Goal: Task Accomplishment & Management: Use online tool/utility

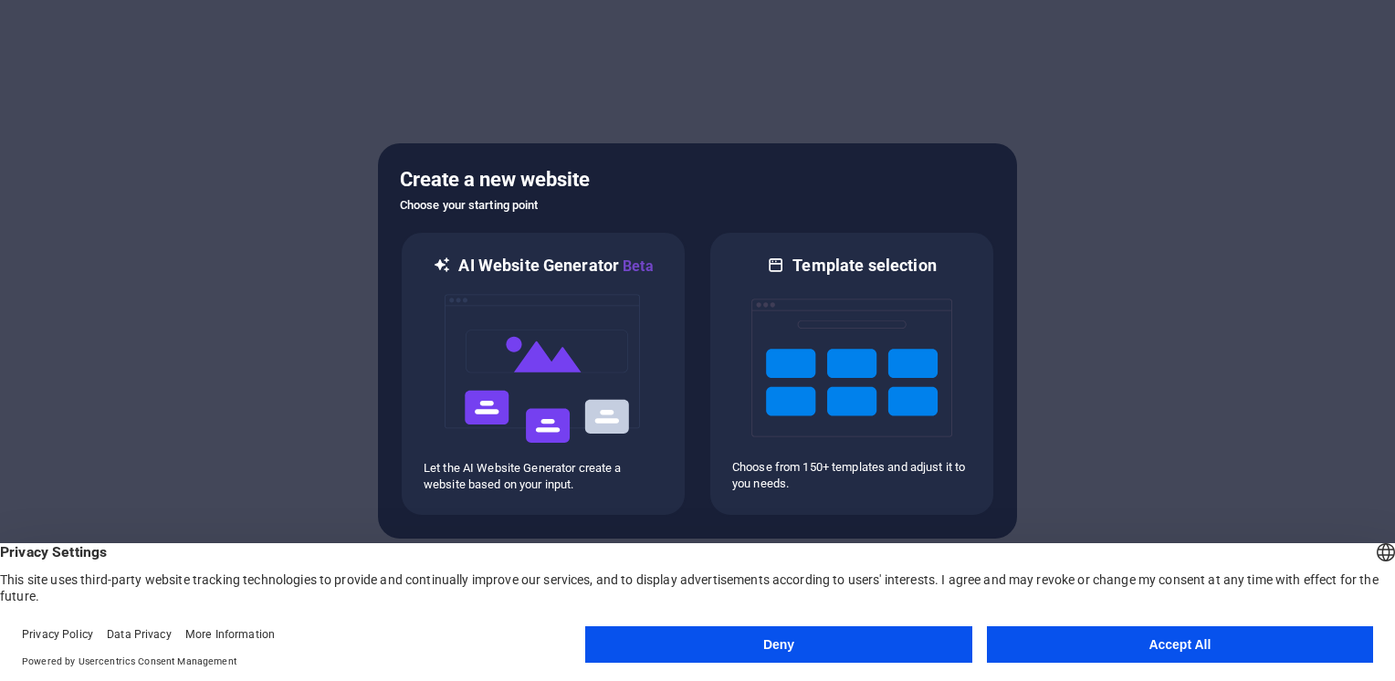
click at [802, 645] on button "Deny" at bounding box center [778, 644] width 386 height 37
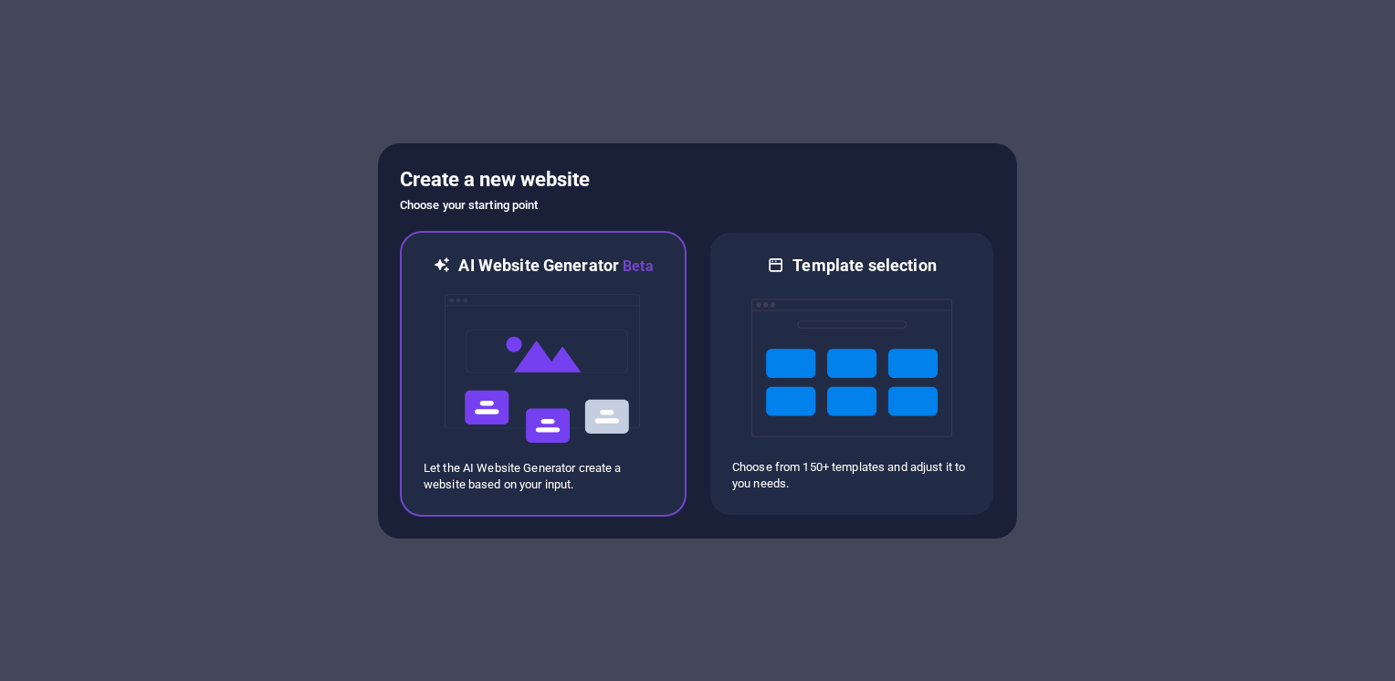
click at [528, 366] on img at bounding box center [543, 369] width 201 height 183
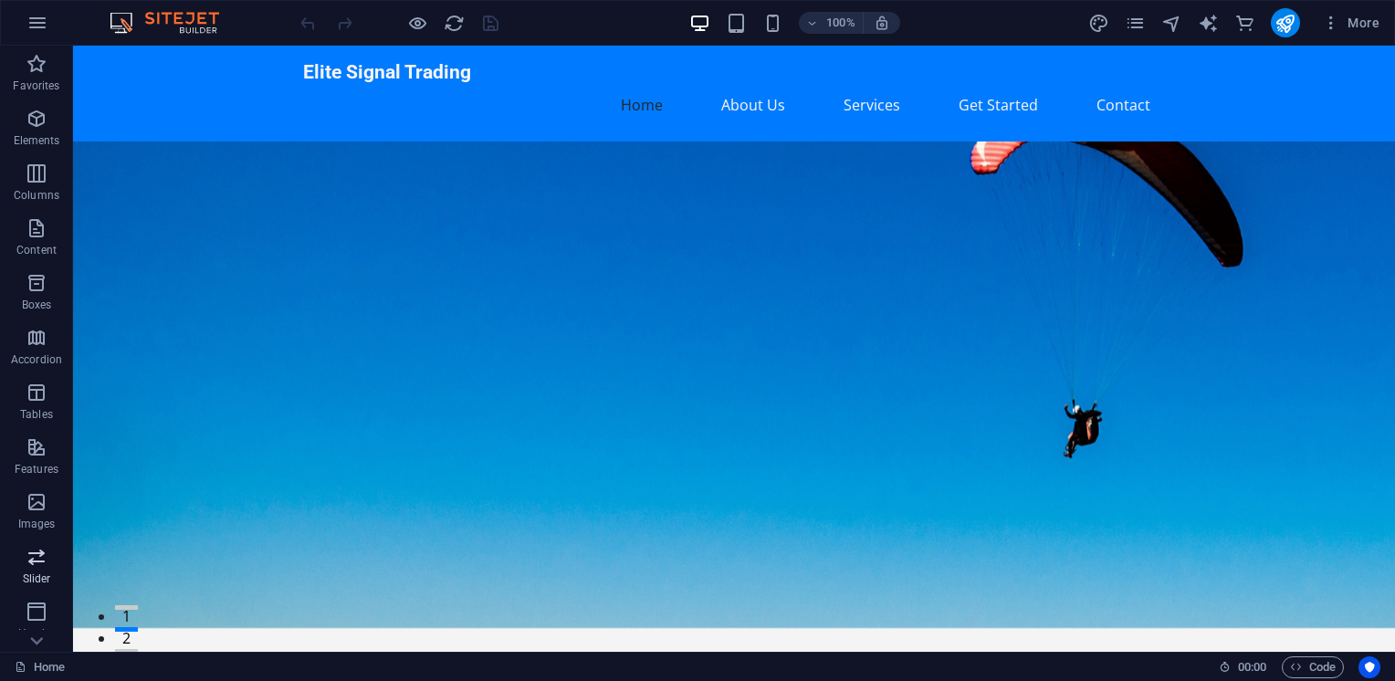
scroll to position [270, 0]
drag, startPoint x: 40, startPoint y: 511, endPoint x: 514, endPoint y: 352, distance: 499.8
click at [40, 511] on icon "button" at bounding box center [37, 506] width 22 height 22
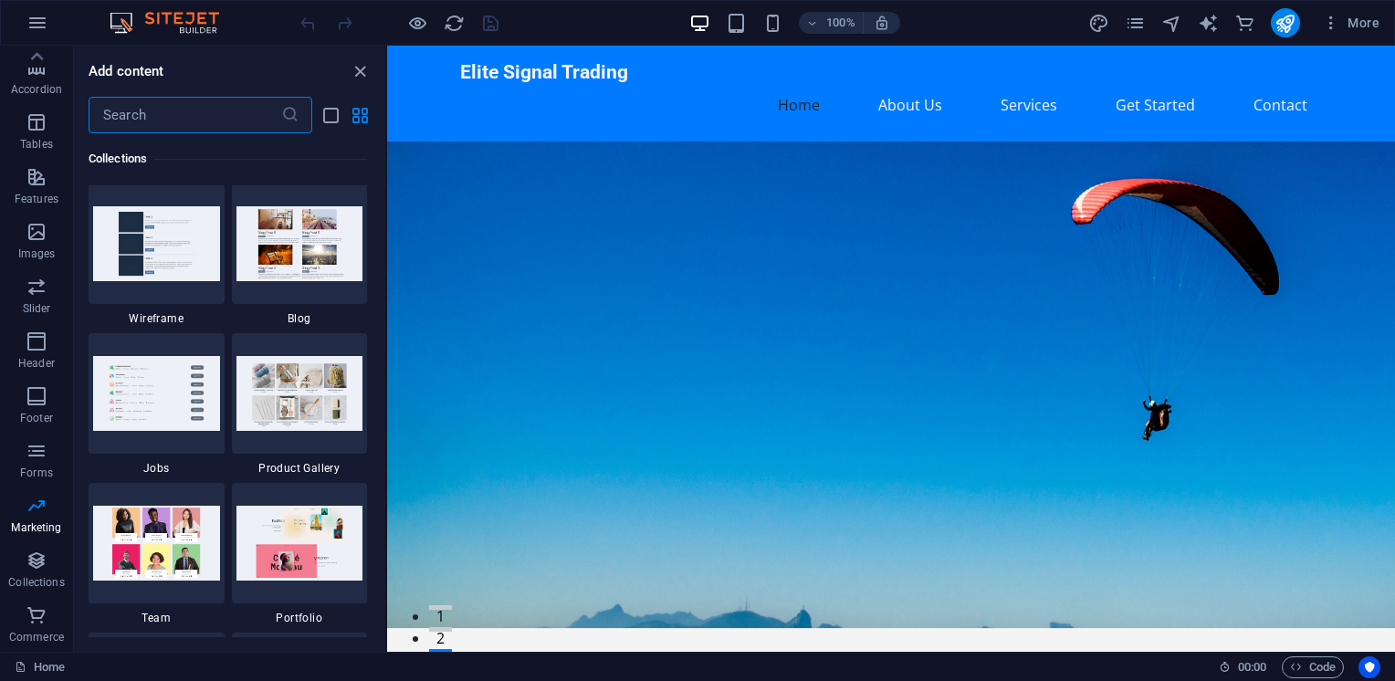
scroll to position [13930, 0]
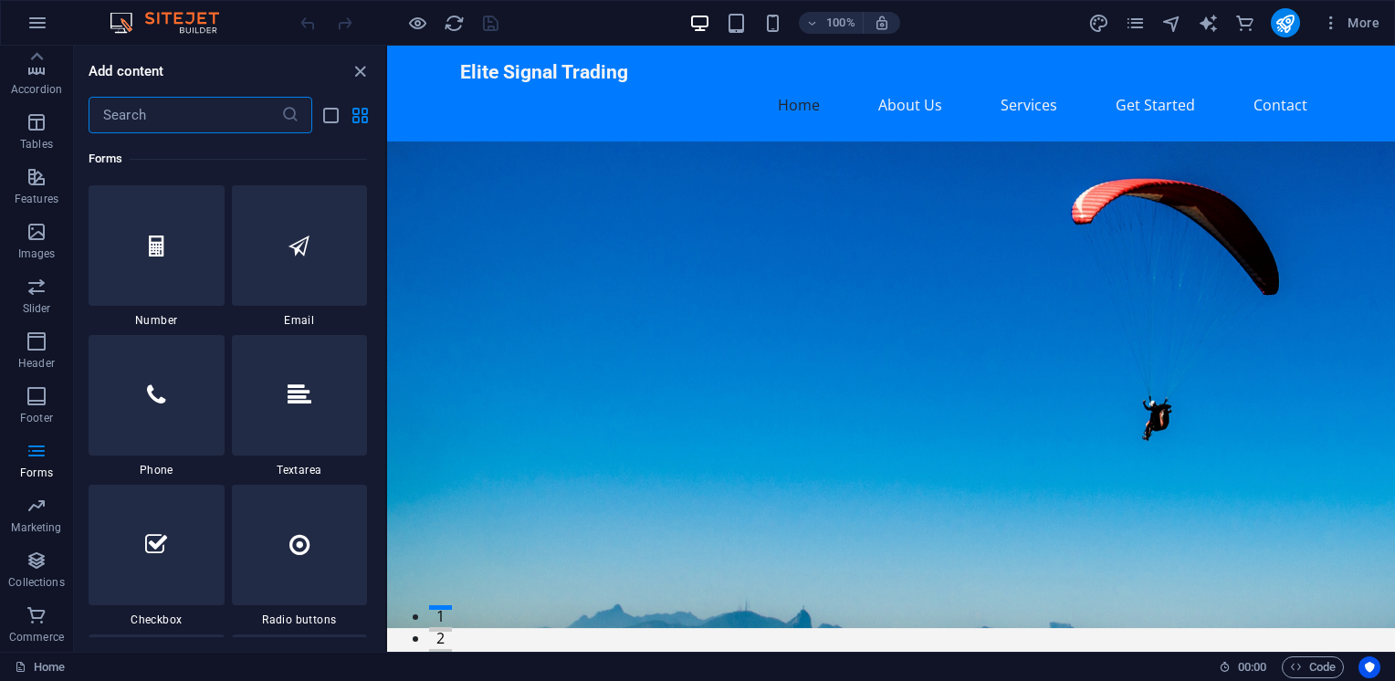
click at [163, 104] on input "text" at bounding box center [185, 115] width 193 height 37
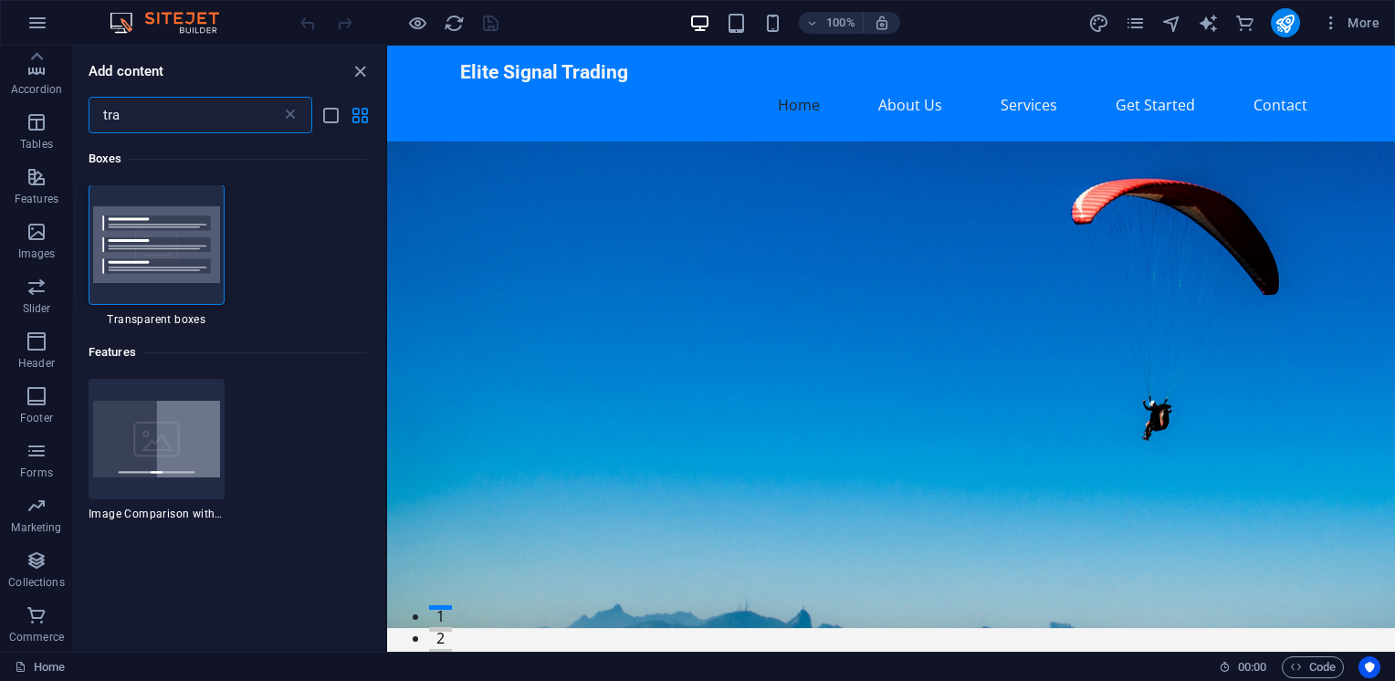
scroll to position [0, 0]
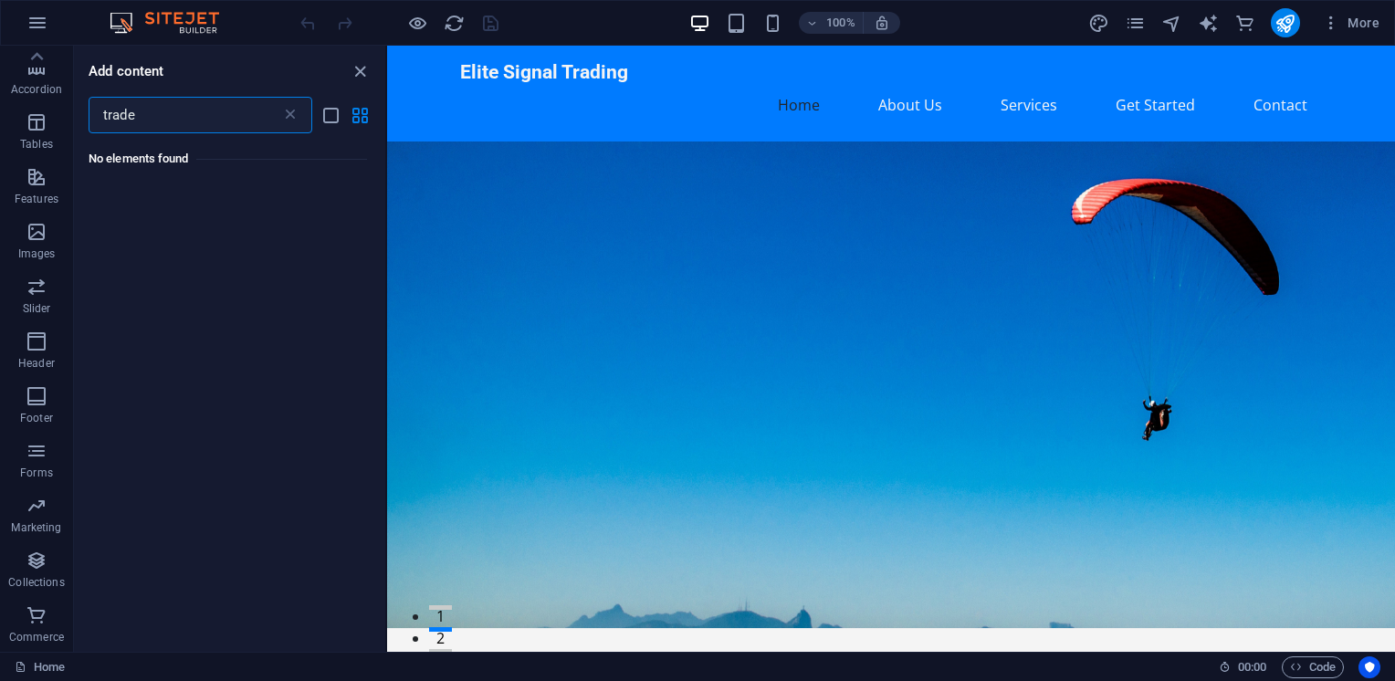
type input "c"
type input "crypto"
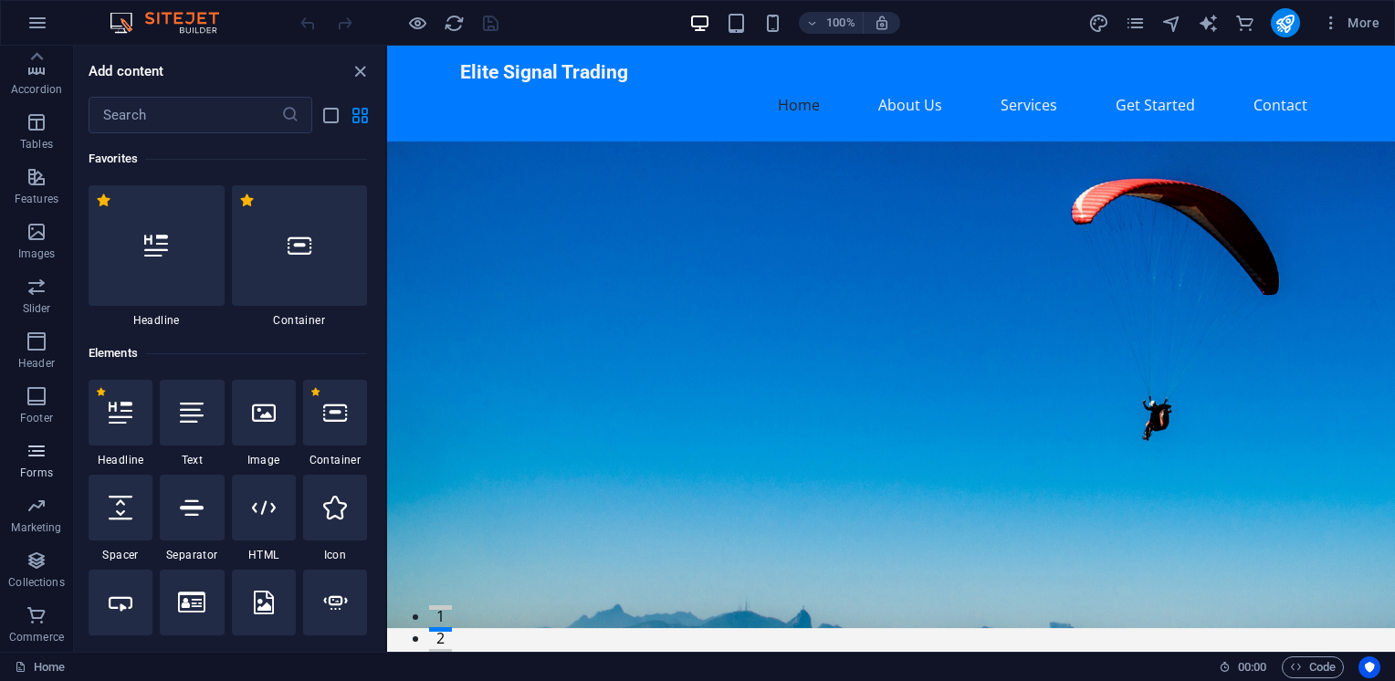
click at [38, 455] on icon "button" at bounding box center [37, 451] width 22 height 22
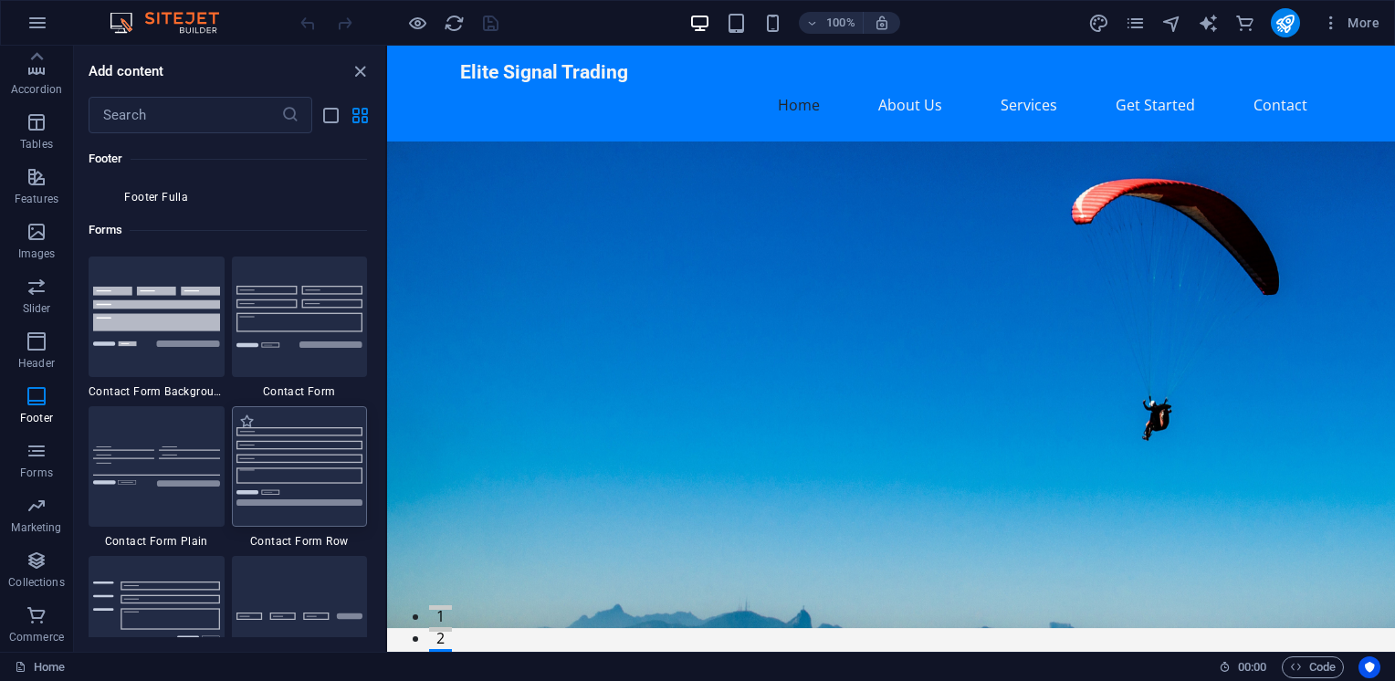
scroll to position [13260, 0]
click at [303, 450] on img at bounding box center [299, 466] width 127 height 78
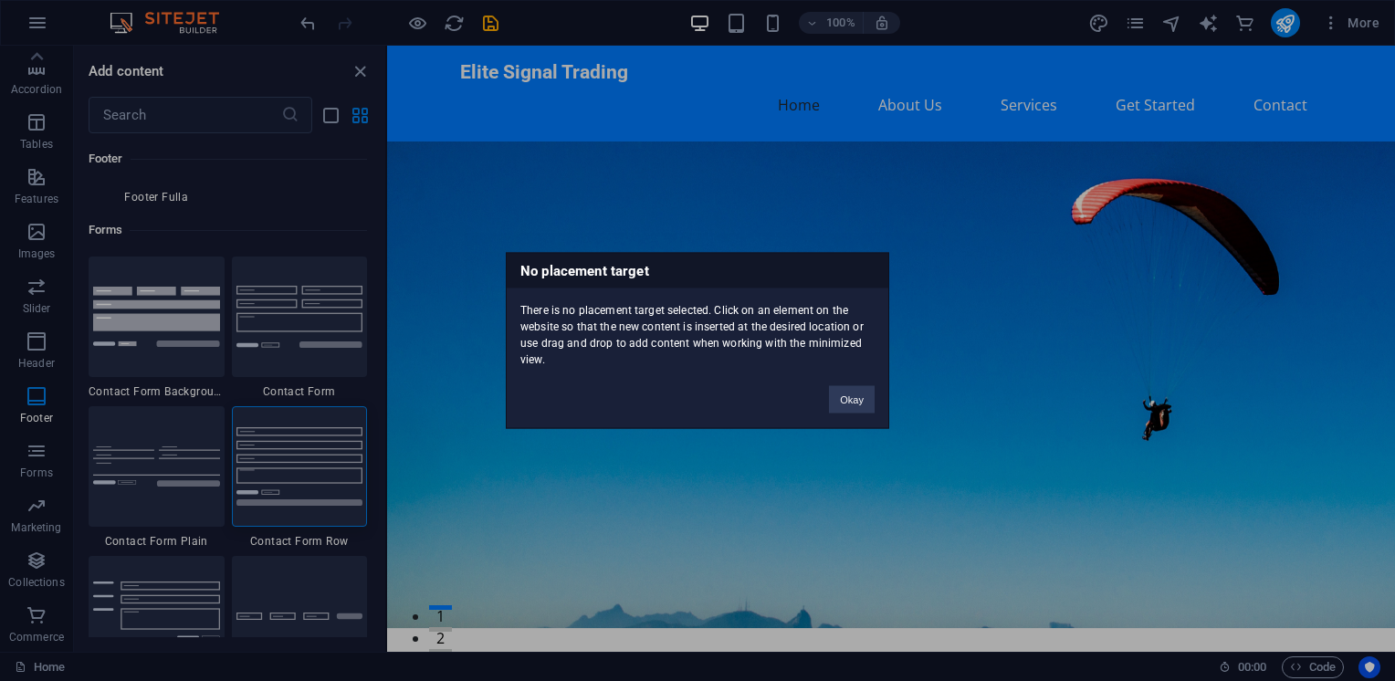
drag, startPoint x: 303, startPoint y: 449, endPoint x: 331, endPoint y: 448, distance: 27.4
click at [331, 448] on div "No placement target There is no placement target selected. Click on an element …" at bounding box center [697, 340] width 1395 height 681
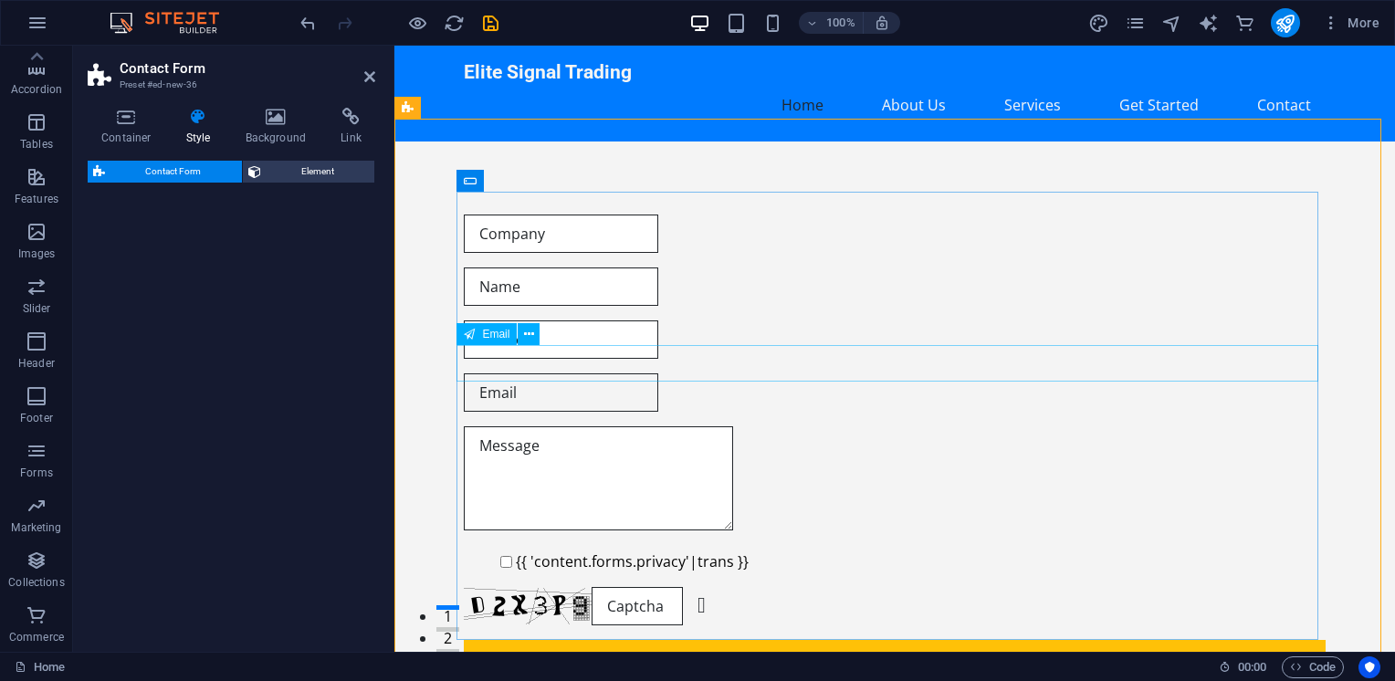
select select "rem"
select select "preset-contact-form-v3-row"
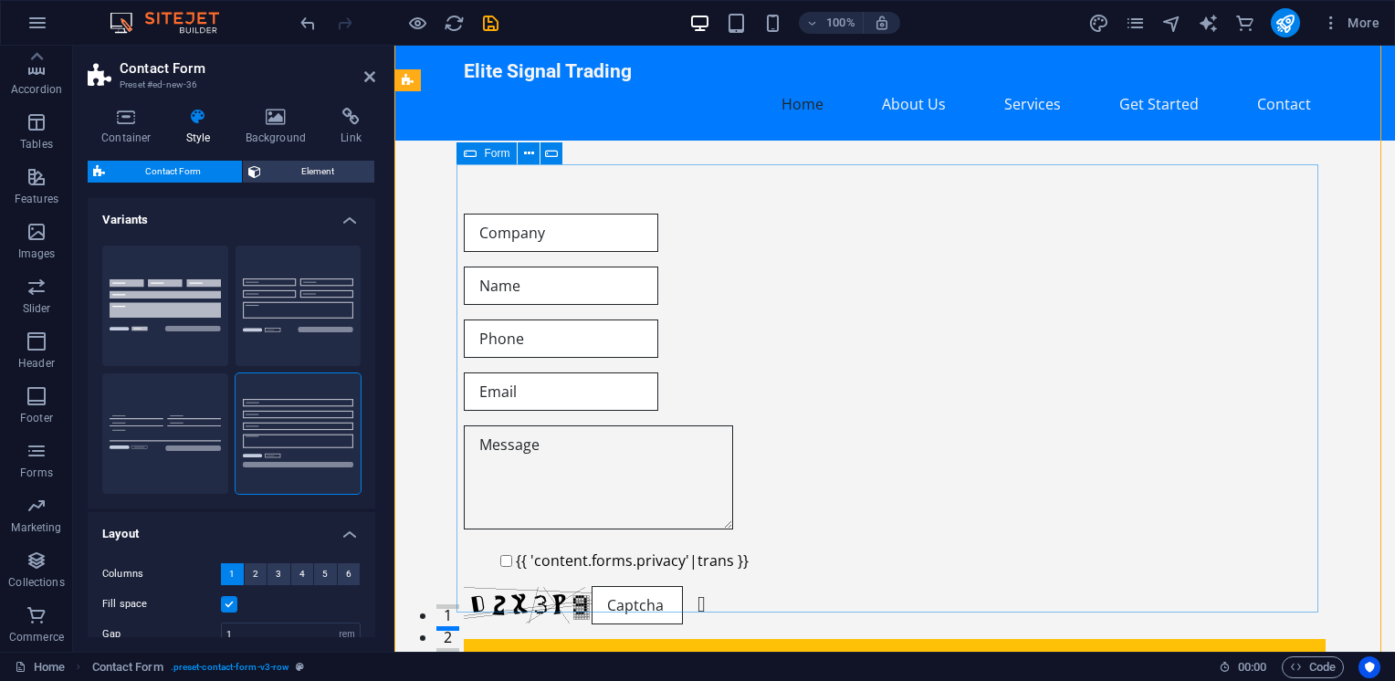
scroll to position [0, 0]
